Goal: Task Accomplishment & Management: Complete application form

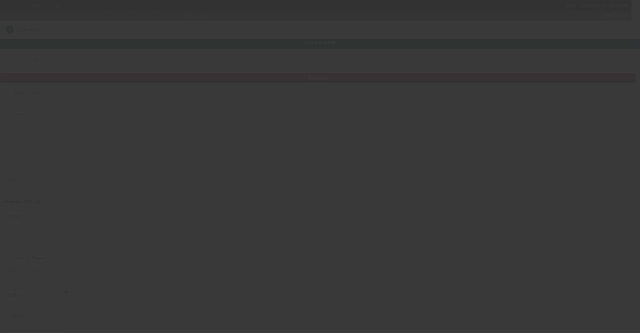
type input "ocotillo workshop"
type input "1"
type input "[PHONE_NUMBER]"
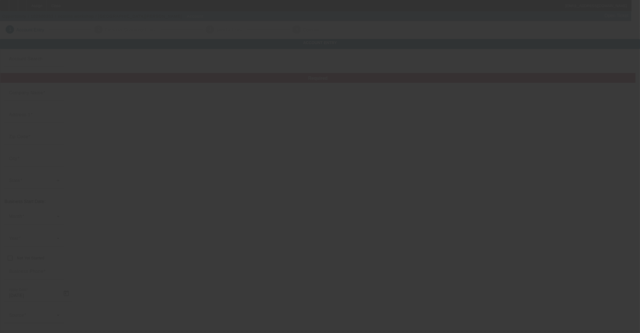
type input "[EMAIL_ADDRESS][DOMAIN_NAME]"
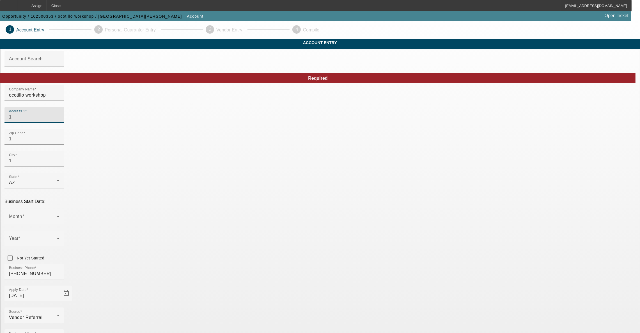
drag, startPoint x: 248, startPoint y: 128, endPoint x: 149, endPoint y: 117, distance: 99.0
type input "[STREET_ADDRESS]"
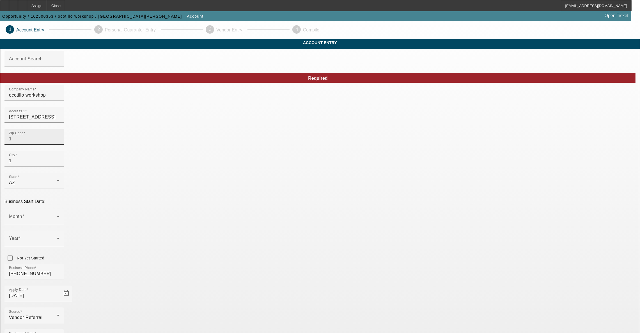
type input "Apt 256"
drag, startPoint x: 178, startPoint y: 147, endPoint x: 142, endPoint y: 148, distance: 35.6
click at [59, 142] on input "1" at bounding box center [34, 138] width 50 height 7
drag, startPoint x: 171, startPoint y: 148, endPoint x: 131, endPoint y: 146, distance: 40.4
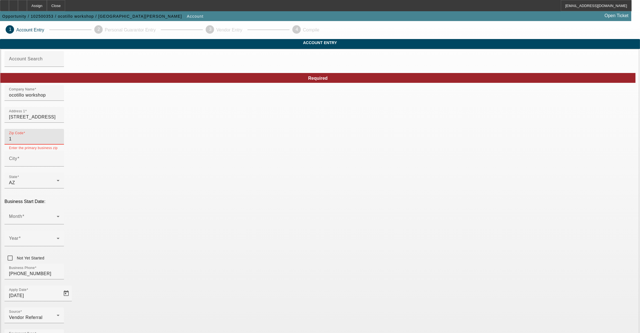
type input "85027"
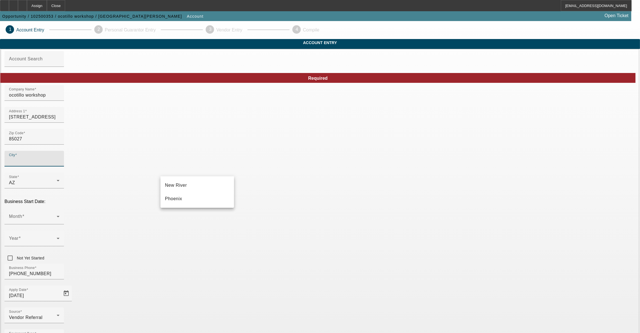
type input "Maricopa"
click at [202, 202] on mat-option "Phoenix" at bounding box center [196, 198] width 73 height 13
type input "Phoenix"
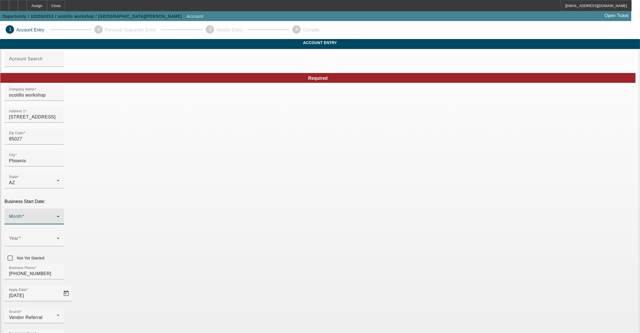
click at [57, 215] on span at bounding box center [33, 218] width 48 height 7
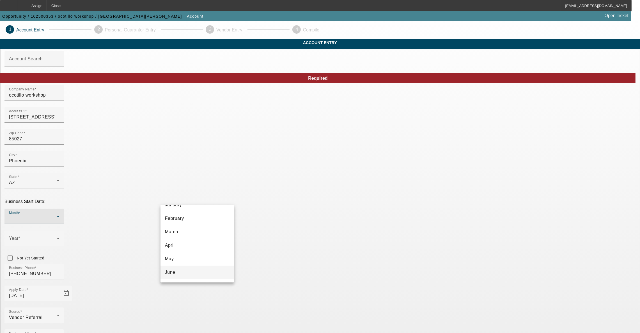
scroll to position [42, 0]
click at [187, 249] on mat-option "June" at bounding box center [196, 252] width 73 height 13
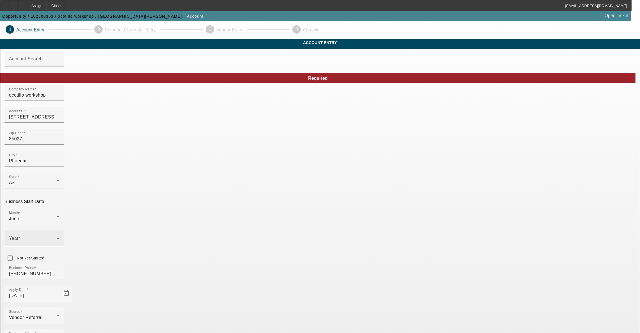
click at [59, 230] on div "Year" at bounding box center [34, 238] width 50 height 16
click at [256, 280] on mat-option "2008" at bounding box center [258, 272] width 33 height 13
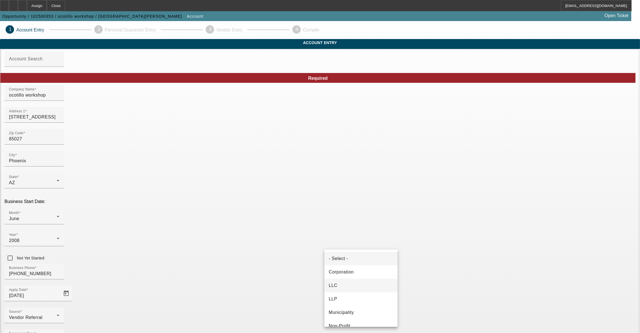
click at [334, 284] on span "LLC" at bounding box center [333, 285] width 9 height 7
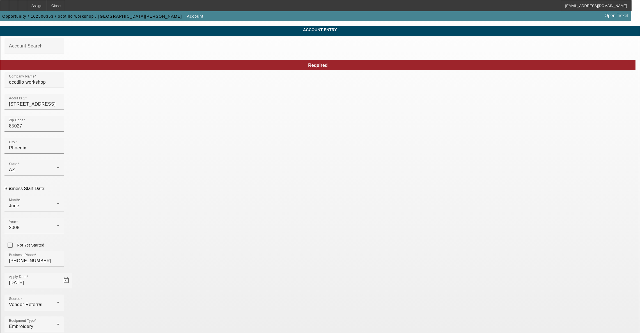
scroll to position [20, 0]
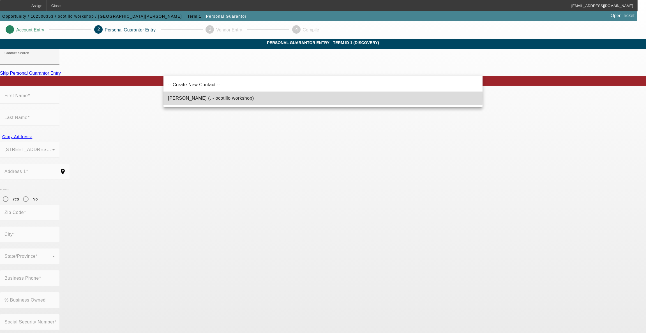
click at [179, 96] on span "[PERSON_NAME] (, - ocotillo workshop)" at bounding box center [211, 98] width 86 height 5
type input "[PERSON_NAME] (, - ocotillo workshop)"
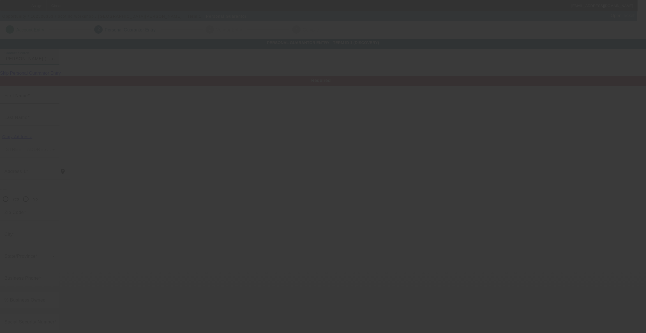
type input "[PERSON_NAME]"
radio input "true"
type input "[EMAIL_ADDRESS][DOMAIN_NAME]"
type input "[PHONE_NUMBER]"
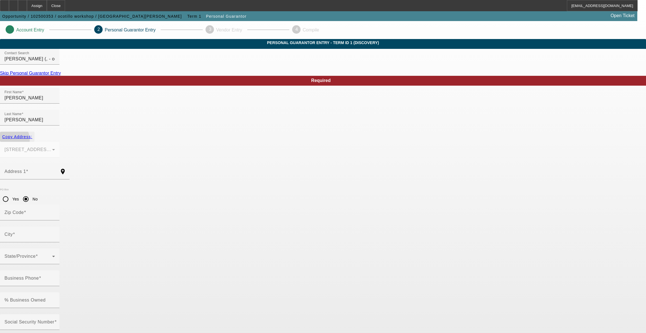
click at [34, 134] on span "button" at bounding box center [17, 136] width 34 height 13
type input "[STREET_ADDRESS]"
radio input "false"
type input "85027"
type input "Phoenix"
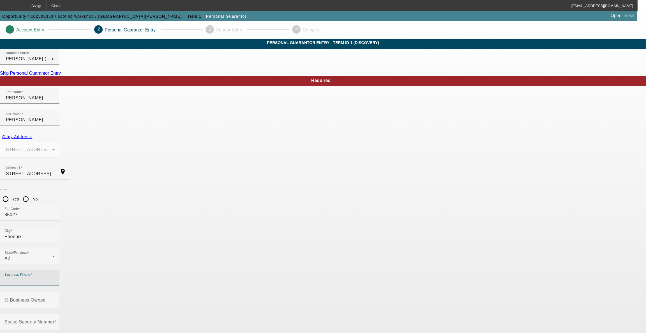
click at [55, 277] on input "Business Phone" at bounding box center [29, 280] width 50 height 7
type input "[PHONE_NUMBER]"
click at [55, 292] on div "% Business Owned" at bounding box center [29, 300] width 50 height 16
type input "100"
click at [55, 321] on input "Social Security Number" at bounding box center [29, 324] width 50 height 7
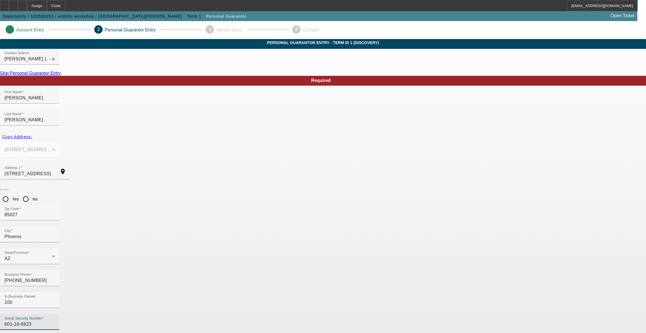
type input "601-18-6923"
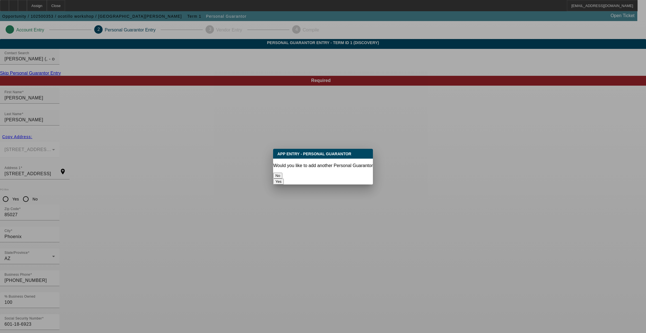
click at [282, 174] on button "No" at bounding box center [277, 175] width 9 height 6
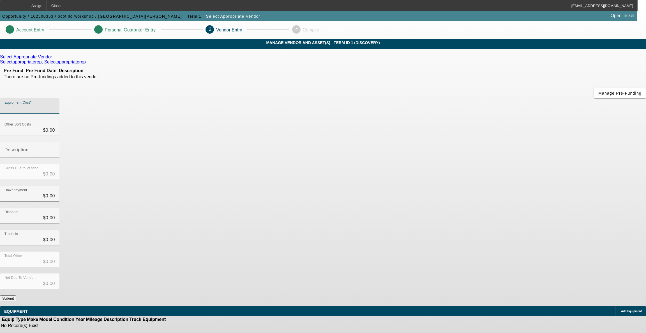
click at [55, 105] on input "Equipment Cost" at bounding box center [29, 108] width 50 height 7
type input "1"
type input "$1.00"
type input "13"
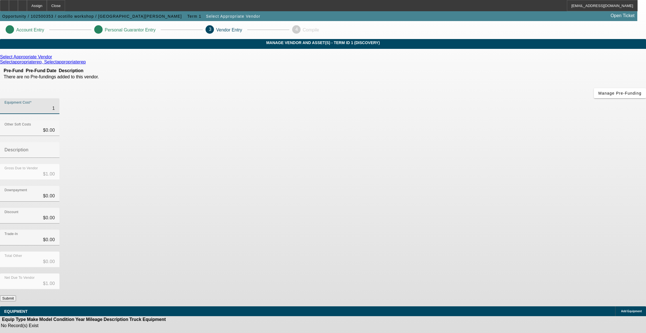
type input "$13.00"
type input "132"
type input "$132.00"
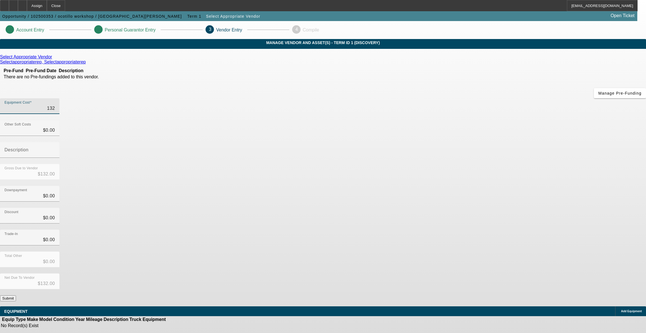
type input "1328"
type input "$1,328.00"
type input "13285"
type input "$13,285.00"
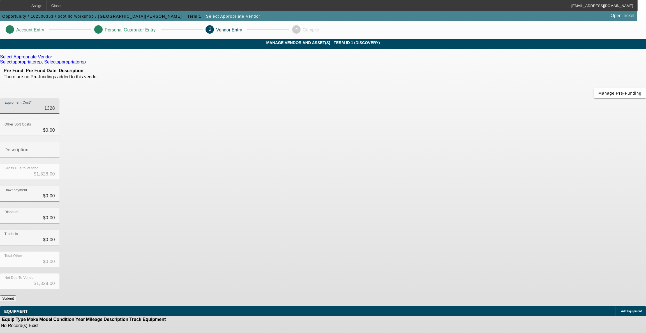
type input "$13,285.00"
click at [439, 186] on div "Downpayment $0.00" at bounding box center [323, 197] width 646 height 22
click at [54, 59] on icon at bounding box center [54, 56] width 0 height 5
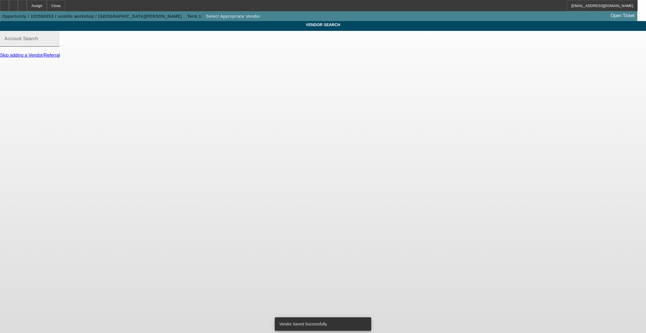
click at [38, 41] on mat-label "Account Search" at bounding box center [21, 38] width 34 height 5
click at [55, 43] on input "Account Search" at bounding box center [29, 41] width 50 height 7
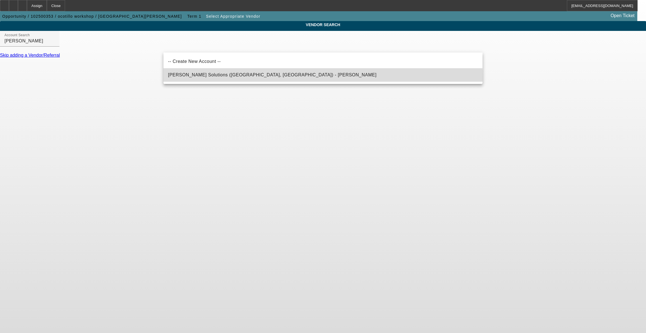
click at [178, 78] on mat-option "[PERSON_NAME] Solutions ([GEOGRAPHIC_DATA], [GEOGRAPHIC_DATA]) - [PERSON_NAME]" at bounding box center [323, 74] width 319 height 13
type input "[PERSON_NAME] Solutions ([GEOGRAPHIC_DATA], [GEOGRAPHIC_DATA]) - [PERSON_NAME]"
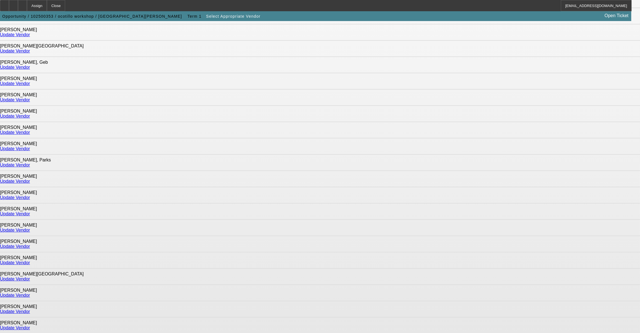
scroll to position [268, 0]
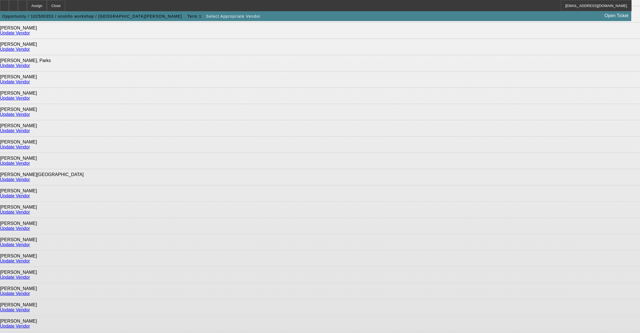
click at [30, 307] on link "Update Vendor" at bounding box center [15, 309] width 30 height 5
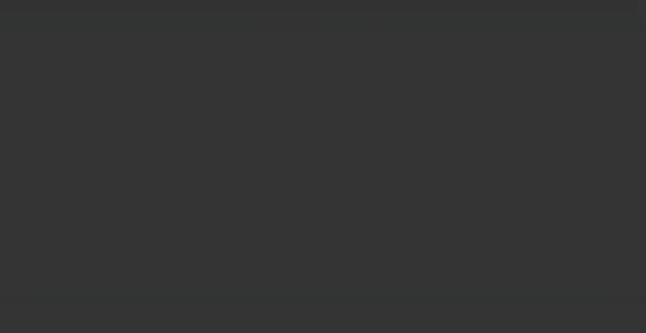
type input "$13,285.00"
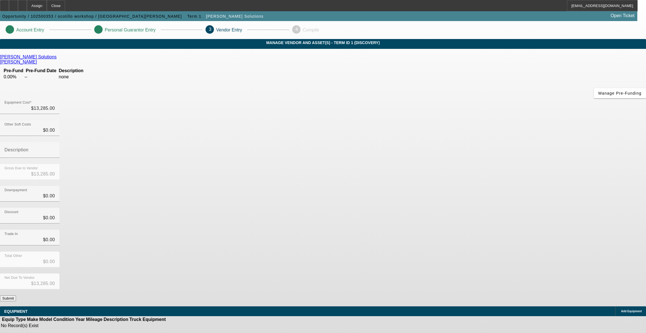
click at [615, 306] on div "Add Equipment" at bounding box center [630, 311] width 31 height 10
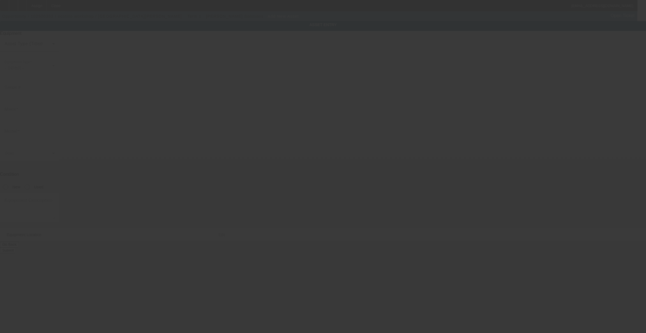
type input "[STREET_ADDRESS]"
type input "Apt 256"
type input "Phoenix"
type input "85027"
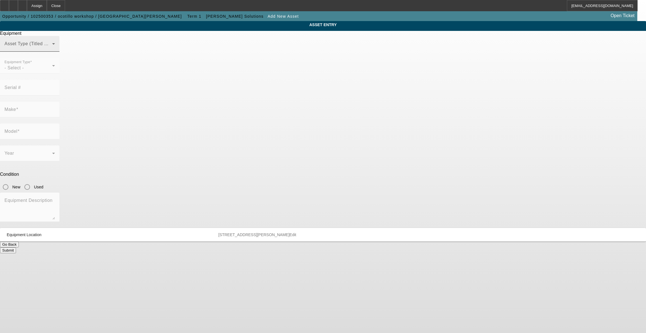
click at [52, 49] on span at bounding box center [28, 46] width 48 height 7
click at [274, 87] on span "Non Title Asset" at bounding box center [266, 84] width 32 height 7
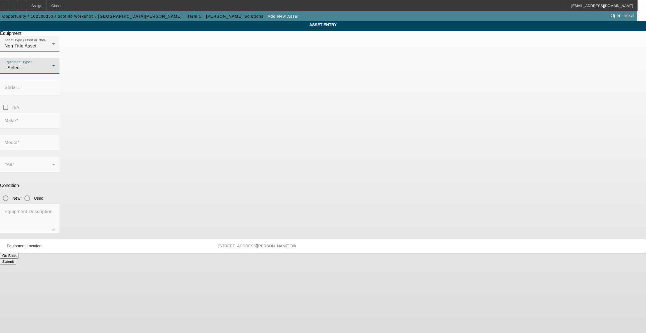
click at [52, 71] on div "- Select -" at bounding box center [28, 68] width 48 height 7
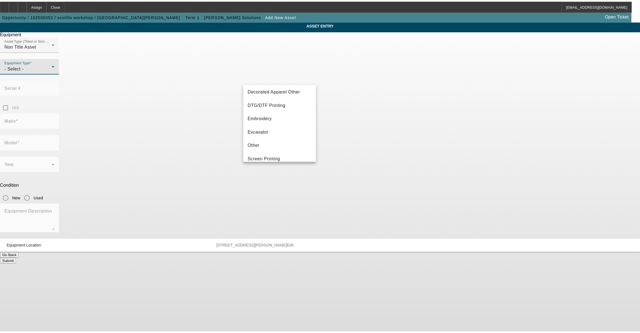
scroll to position [84, 0]
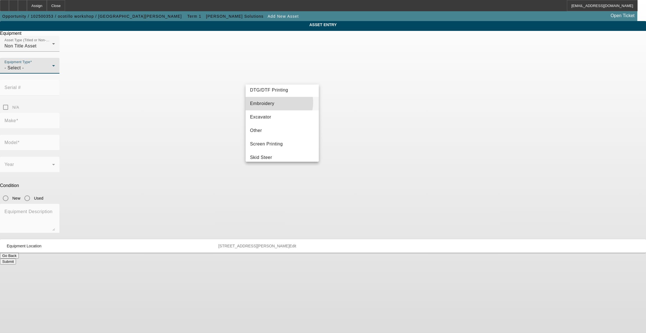
click at [276, 102] on mat-option "Embroidery" at bounding box center [282, 103] width 73 height 13
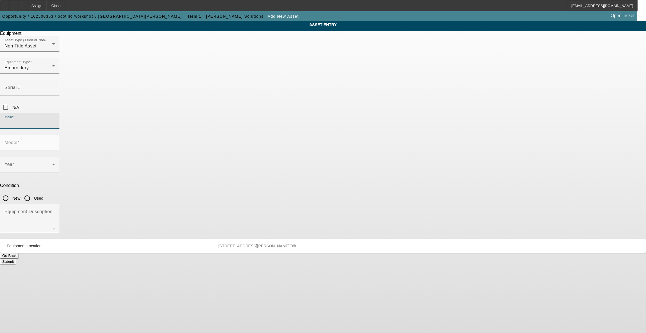
click at [55, 119] on input "Make" at bounding box center [29, 122] width 50 height 7
click at [262, 127] on mat-option "Tajima" at bounding box center [282, 128] width 73 height 13
type input "Tajima"
click at [55, 135] on div "Model" at bounding box center [29, 143] width 50 height 16
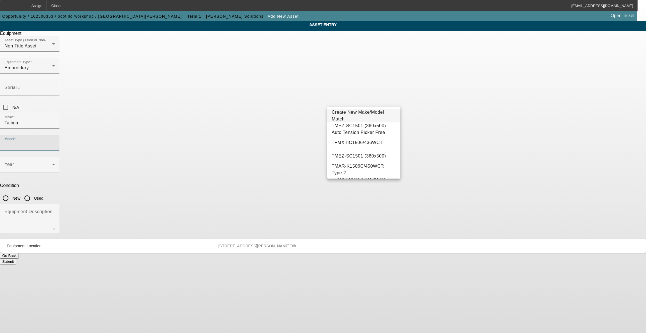
click at [55, 141] on input "Model" at bounding box center [29, 144] width 50 height 7
click at [348, 151] on mat-option "SAI-0801 WCT (300x200) Compact" at bounding box center [363, 155] width 73 height 13
type input "SAI-0801 WCT (300x200) Compact"
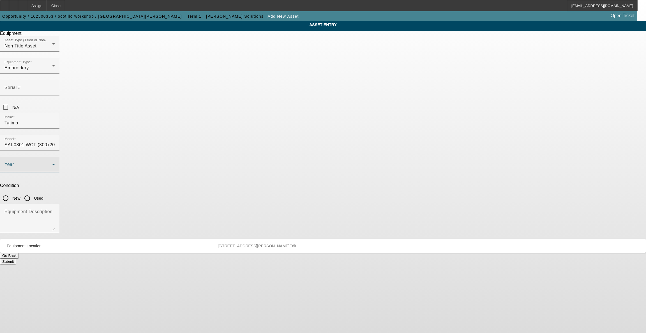
click at [52, 163] on span at bounding box center [28, 166] width 48 height 7
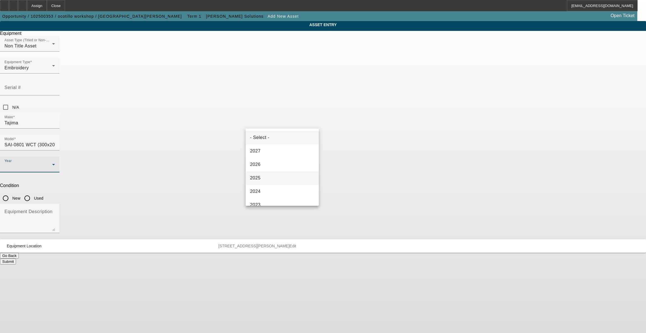
click at [268, 176] on mat-option "2025" at bounding box center [282, 177] width 73 height 13
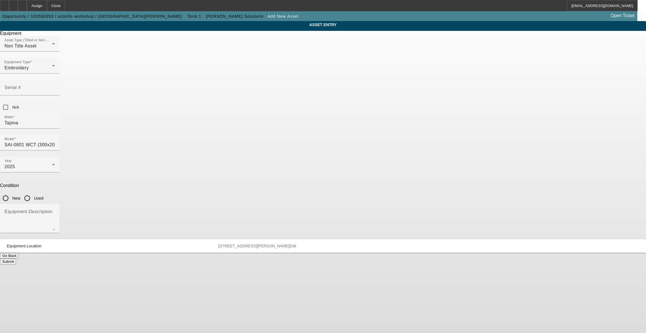
click at [20, 195] on label "New" at bounding box center [15, 198] width 9 height 6
click at [11, 192] on input "New" at bounding box center [5, 197] width 11 height 11
radio input "true"
click at [16, 258] on button "Submit" at bounding box center [8, 261] width 16 height 6
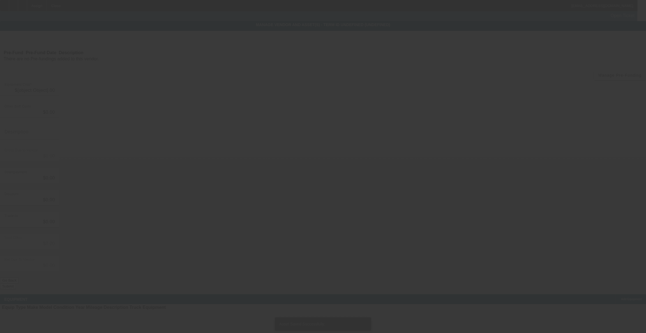
type input "$13,285.00"
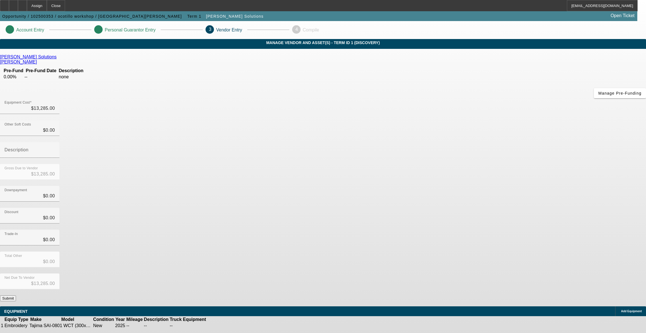
click at [16, 295] on button "Submit" at bounding box center [8, 298] width 16 height 6
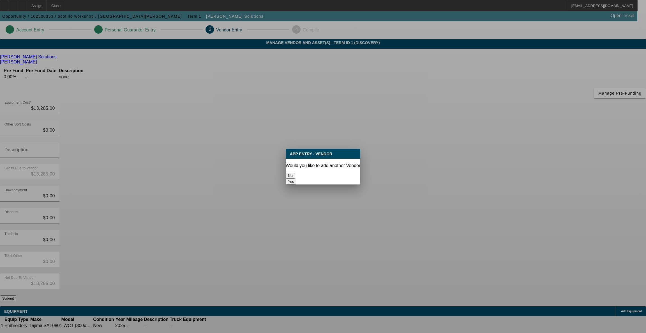
click at [295, 172] on button "No" at bounding box center [290, 175] width 9 height 6
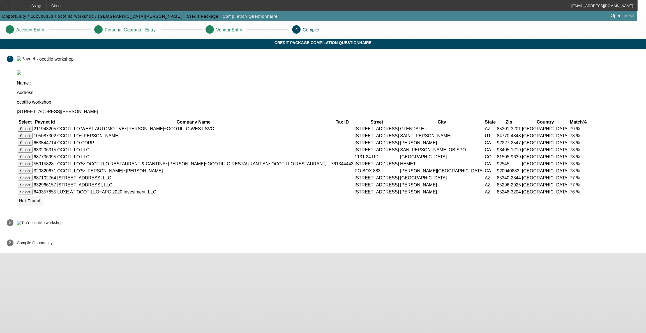
click at [41, 203] on span "Not Found" at bounding box center [30, 200] width 22 height 4
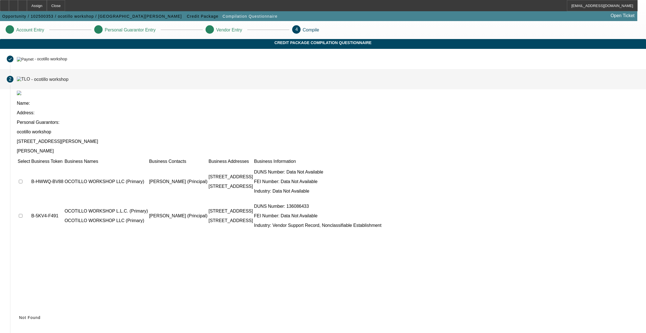
click at [30, 165] on td at bounding box center [23, 182] width 13 height 34
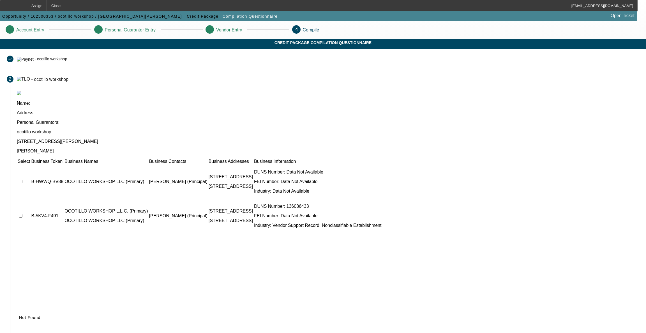
click at [22, 180] on input "checkbox" at bounding box center [21, 182] width 4 height 4
checkbox input "true"
click at [22, 214] on input "checkbox" at bounding box center [21, 216] width 4 height 4
checkbox input "true"
click at [19, 315] on icon at bounding box center [19, 317] width 0 height 4
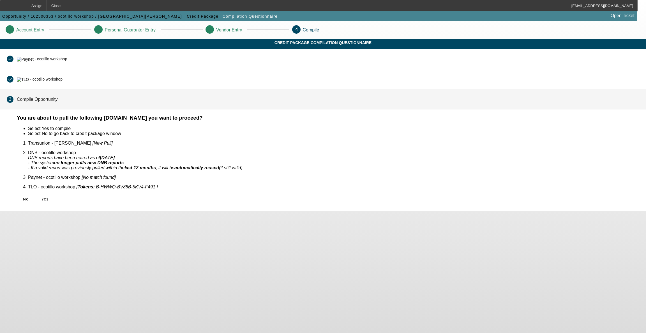
click at [41, 197] on icon at bounding box center [41, 199] width 0 height 4
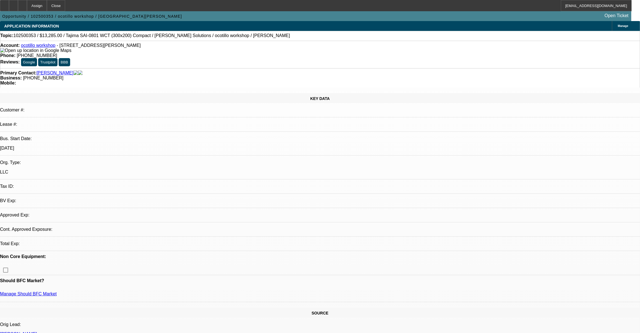
select select "0"
select select "2"
select select "0.1"
select select "4"
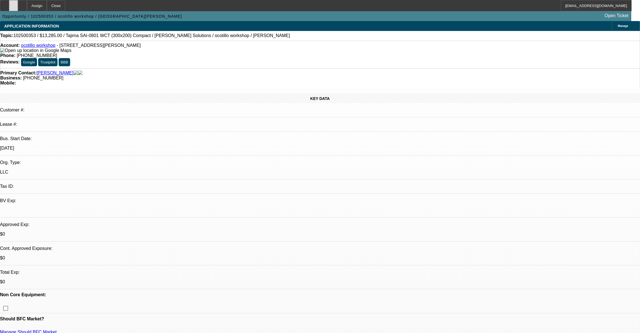
click at [13, 4] on icon at bounding box center [13, 4] width 0 height 0
click at [27, 3] on div at bounding box center [22, 5] width 9 height 11
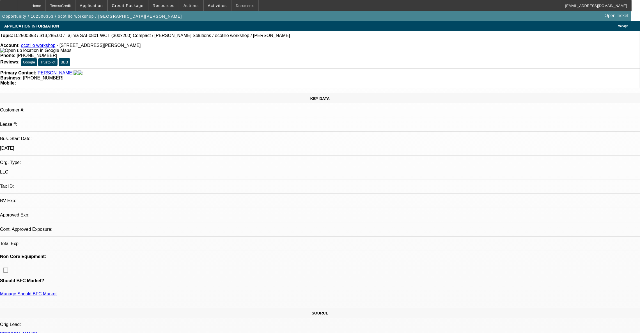
select select "0"
select select "2"
select select "0.1"
select select "4"
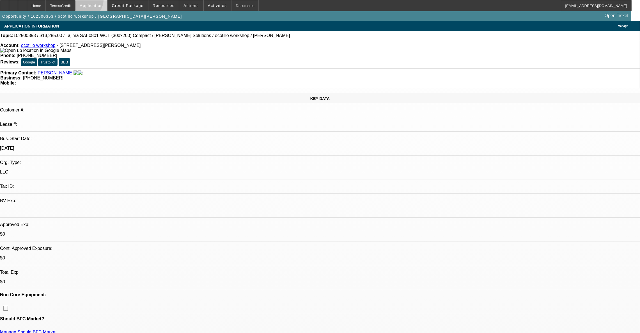
click at [99, 1] on span at bounding box center [90, 5] width 31 height 13
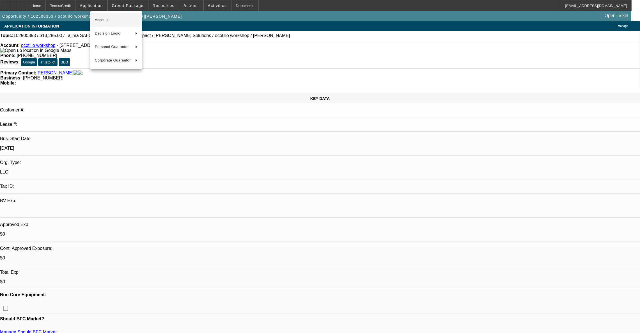
click at [125, 22] on span "Account" at bounding box center [116, 20] width 43 height 7
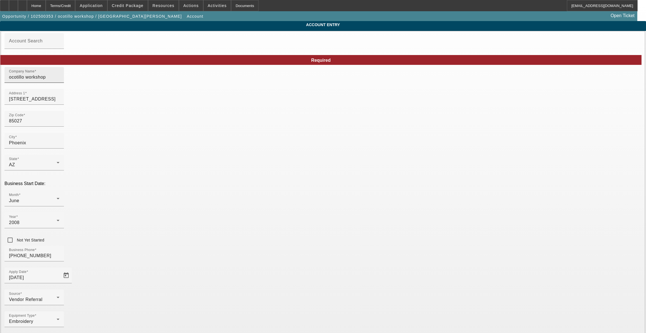
click at [59, 80] on input "ocotillo workshop" at bounding box center [34, 77] width 50 height 7
type input "Ocotillo Workshop LLC"
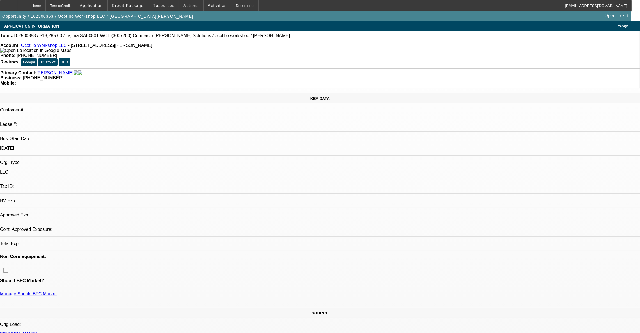
select select "0"
select select "2"
select select "0.1"
select select "4"
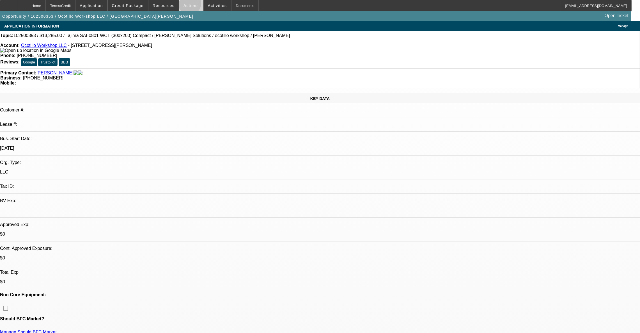
click at [188, 5] on span "Actions" at bounding box center [190, 5] width 15 height 4
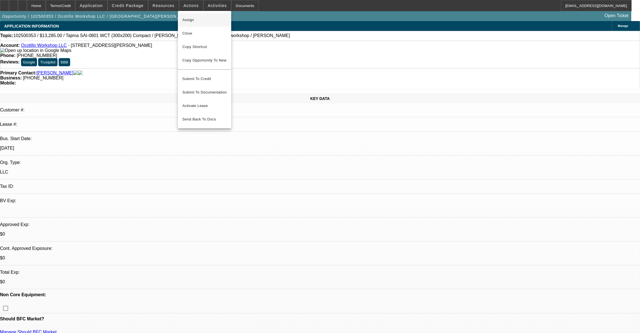
click at [201, 18] on span "Assign" at bounding box center [204, 20] width 44 height 7
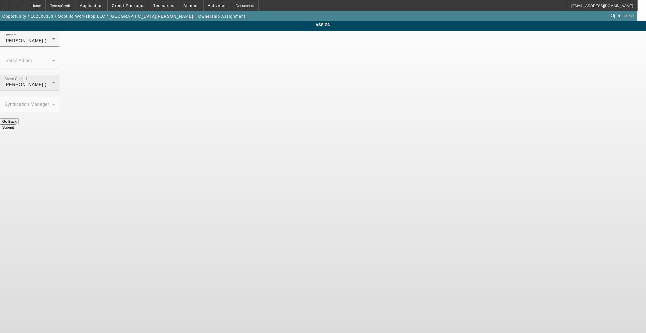
click at [55, 75] on div "Share Credit 1 Wesolowski, John (Lvl 6)" at bounding box center [29, 83] width 50 height 16
click at [277, 116] on mat-option "Richards, Stephanie (Lvl 3)" at bounding box center [282, 114] width 73 height 13
click at [59, 53] on div at bounding box center [29, 50] width 59 height 6
click at [58, 43] on span "Richards, Stephanie (Lvl 3)" at bounding box center [31, 40] width 54 height 5
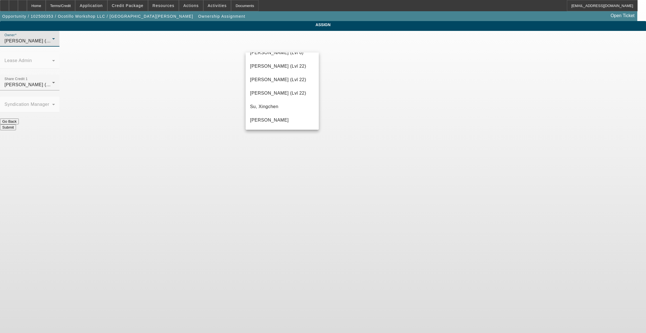
scroll to position [797, 0]
click at [274, 82] on span "Wesolowski, John (Lvl 6)" at bounding box center [277, 80] width 54 height 7
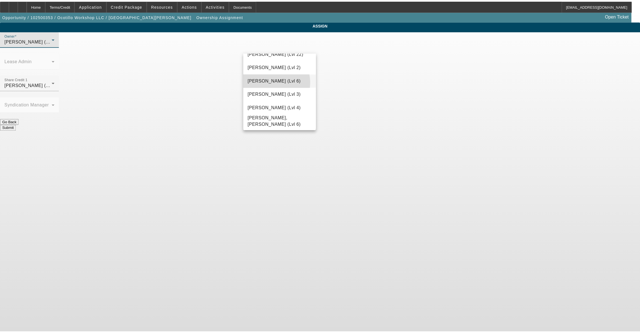
scroll to position [0, 0]
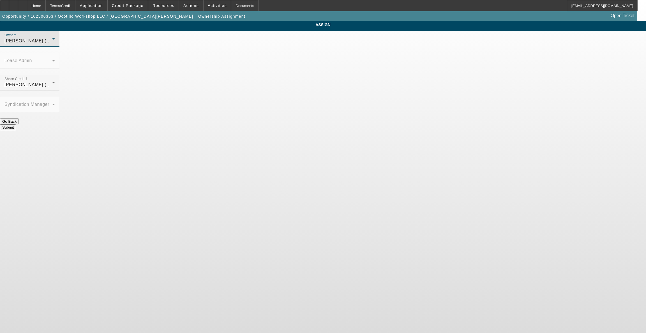
click at [16, 124] on button "Submit" at bounding box center [8, 127] width 16 height 6
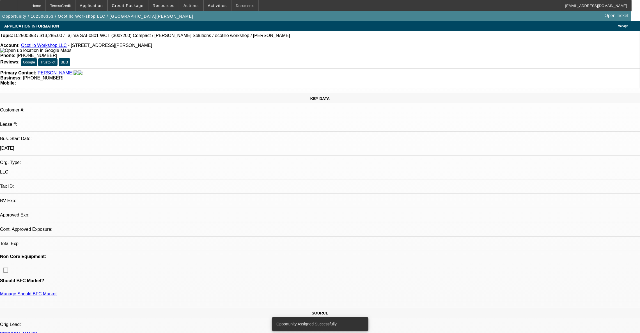
select select "0"
select select "2"
select select "0.1"
select select "4"
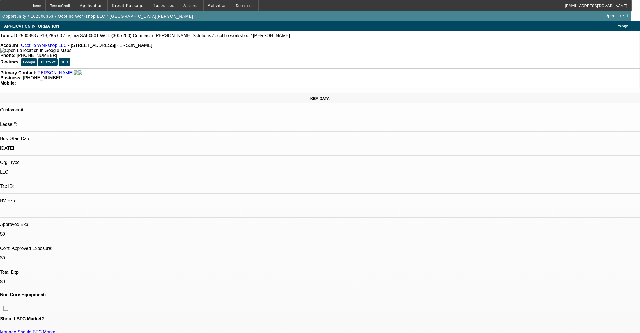
click at [184, 6] on span "Actions" at bounding box center [190, 5] width 15 height 4
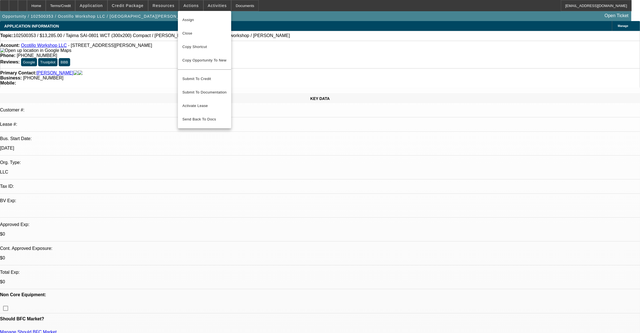
click at [207, 5] on div at bounding box center [320, 166] width 640 height 333
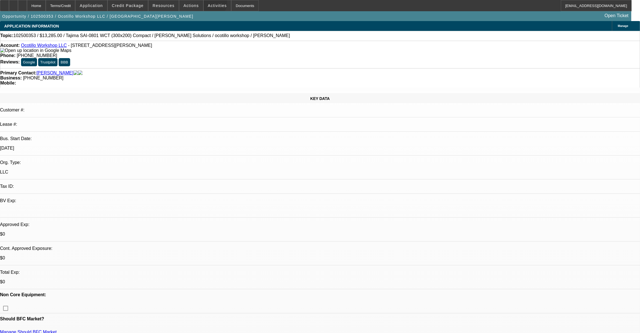
click at [208, 5] on span "Activities" at bounding box center [217, 5] width 19 height 4
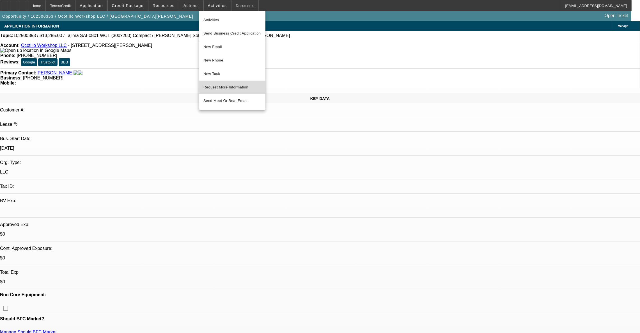
click at [233, 84] on span "Request More Information" at bounding box center [231, 87] width 57 height 7
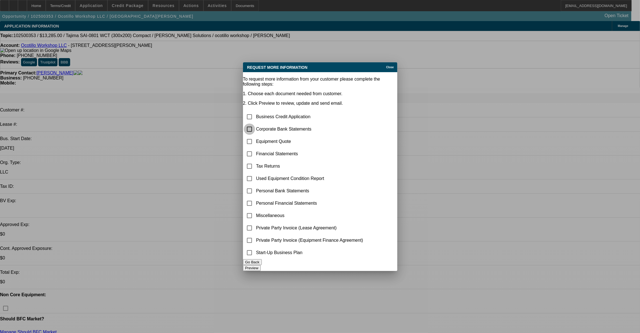
click at [255, 123] on input "checkbox" at bounding box center [249, 128] width 11 height 11
checkbox input "true"
click at [255, 210] on input "checkbox" at bounding box center [249, 215] width 11 height 11
checkbox input "true"
click at [261, 265] on button "Preview" at bounding box center [252, 268] width 18 height 6
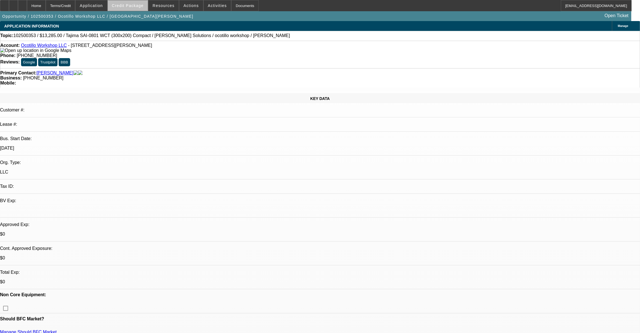
click at [141, 10] on span at bounding box center [128, 5] width 40 height 13
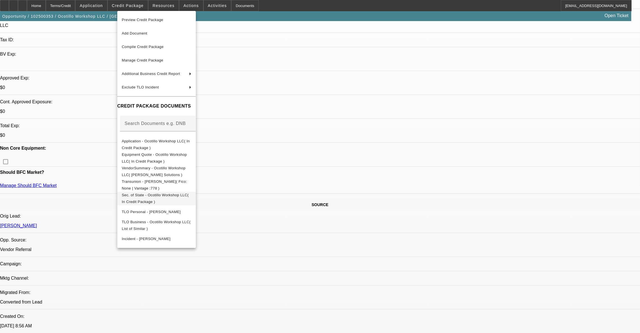
scroll to position [126, 0]
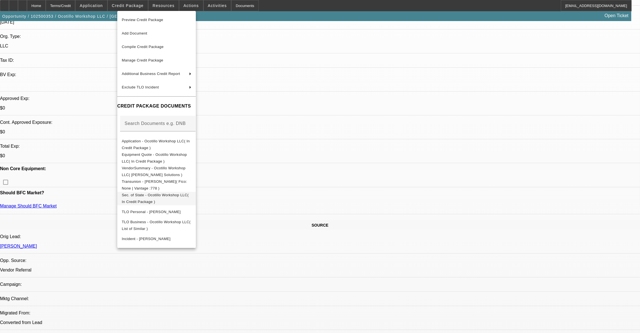
click at [172, 195] on span "Sec. of State - Ocotillo Workshop LLC( In Credit Package )" at bounding box center [155, 197] width 67 height 11
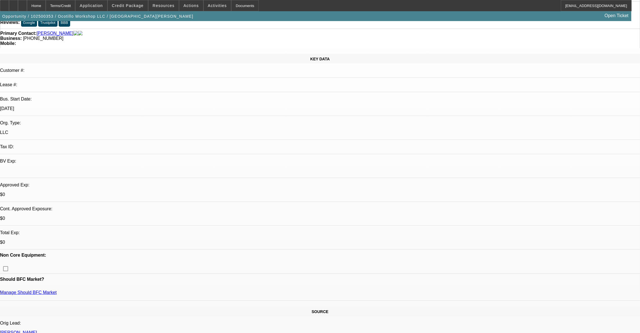
scroll to position [0, 0]
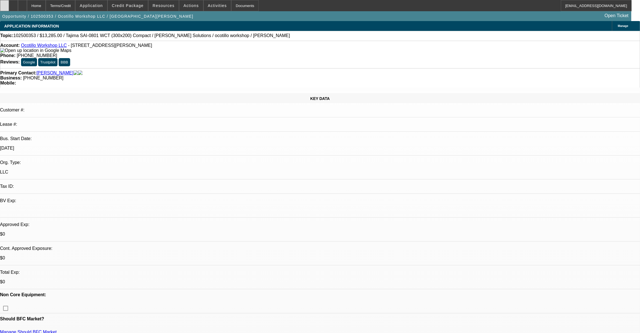
click at [4, 4] on icon at bounding box center [4, 4] width 0 height 0
click at [47, 45] on link "Ocotillo Workshop LLC" at bounding box center [44, 45] width 46 height 5
